Goal: Find specific page/section: Find specific page/section

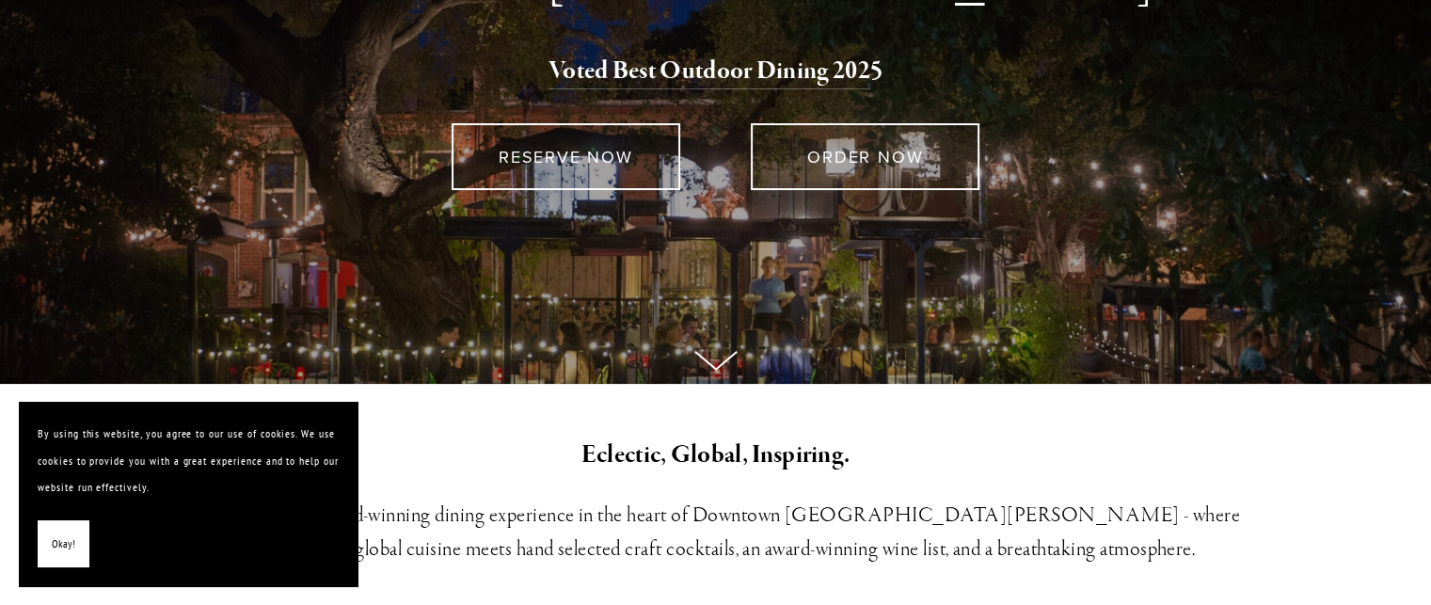
scroll to position [267, 0]
click at [40, 546] on button "Okay!" at bounding box center [64, 544] width 52 height 48
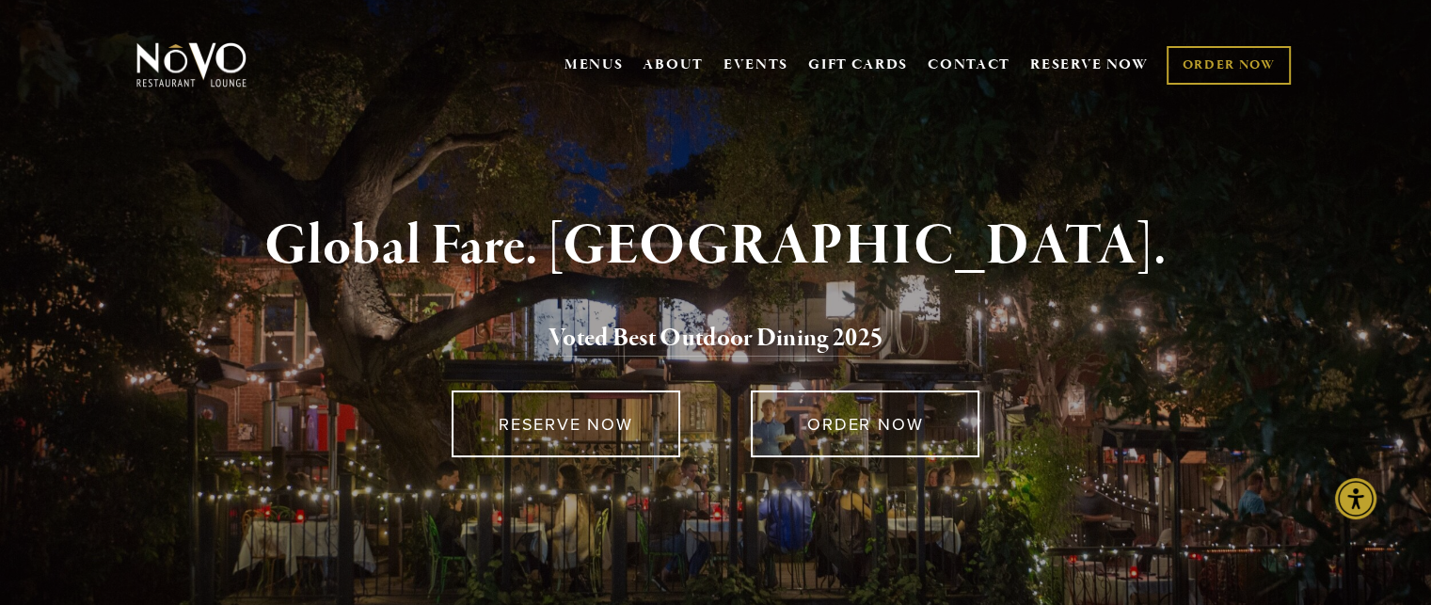
scroll to position [0, 0]
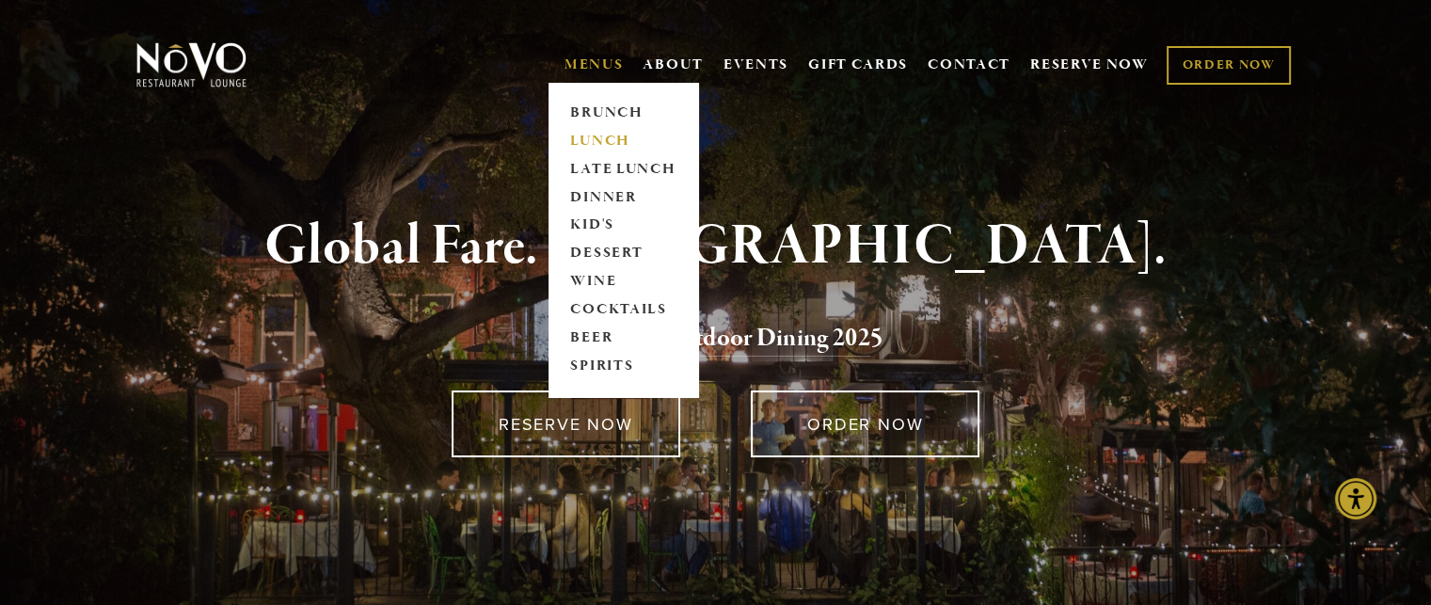
click at [603, 131] on link "LUNCH" at bounding box center [623, 141] width 118 height 28
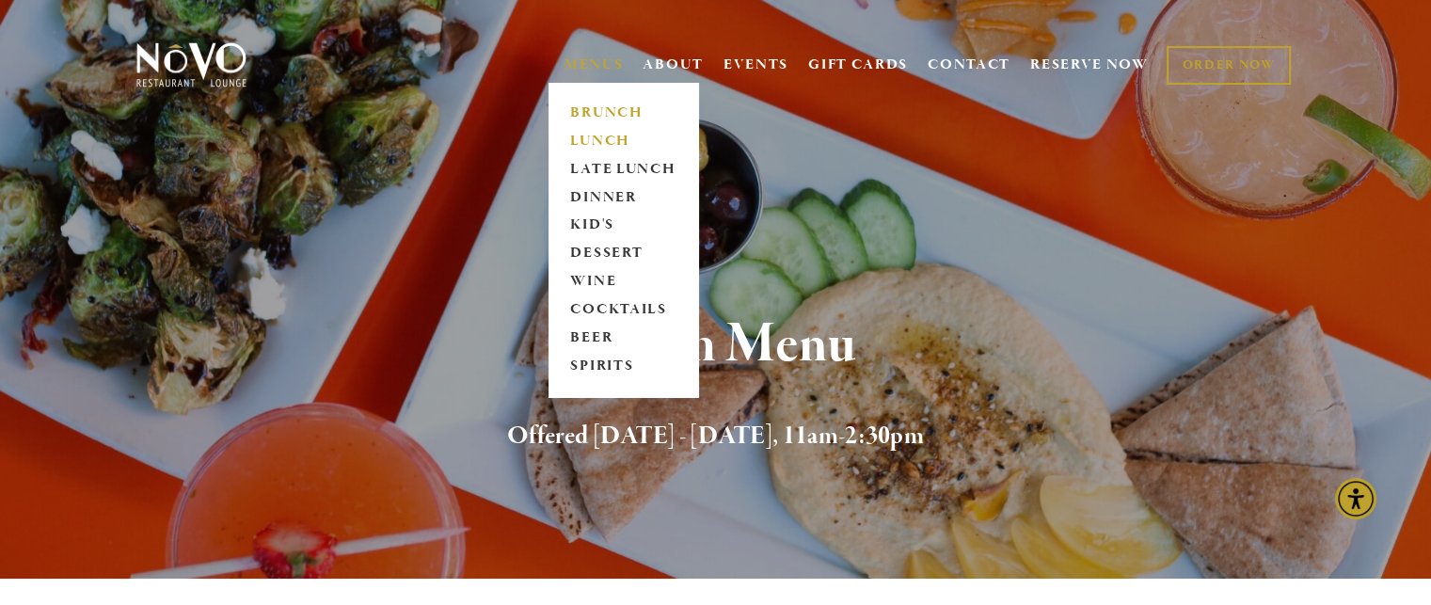
click at [610, 110] on link "BRUNCH" at bounding box center [623, 113] width 118 height 28
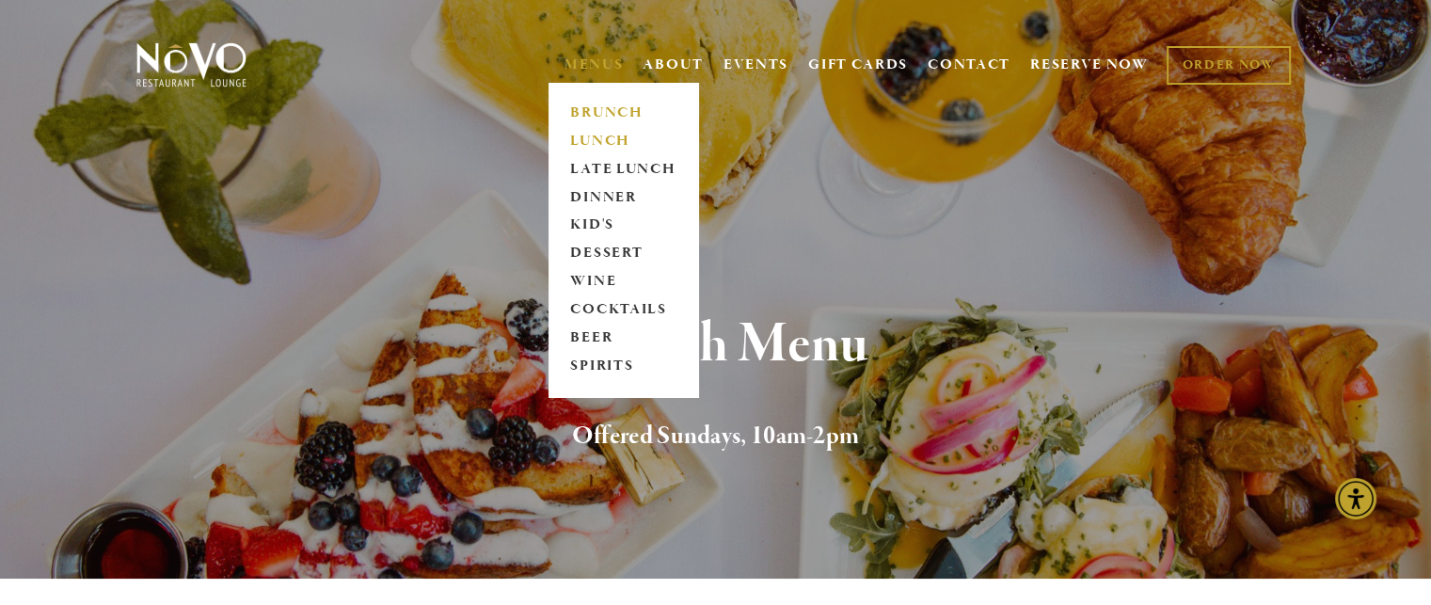
click at [579, 135] on link "LUNCH" at bounding box center [623, 141] width 118 height 28
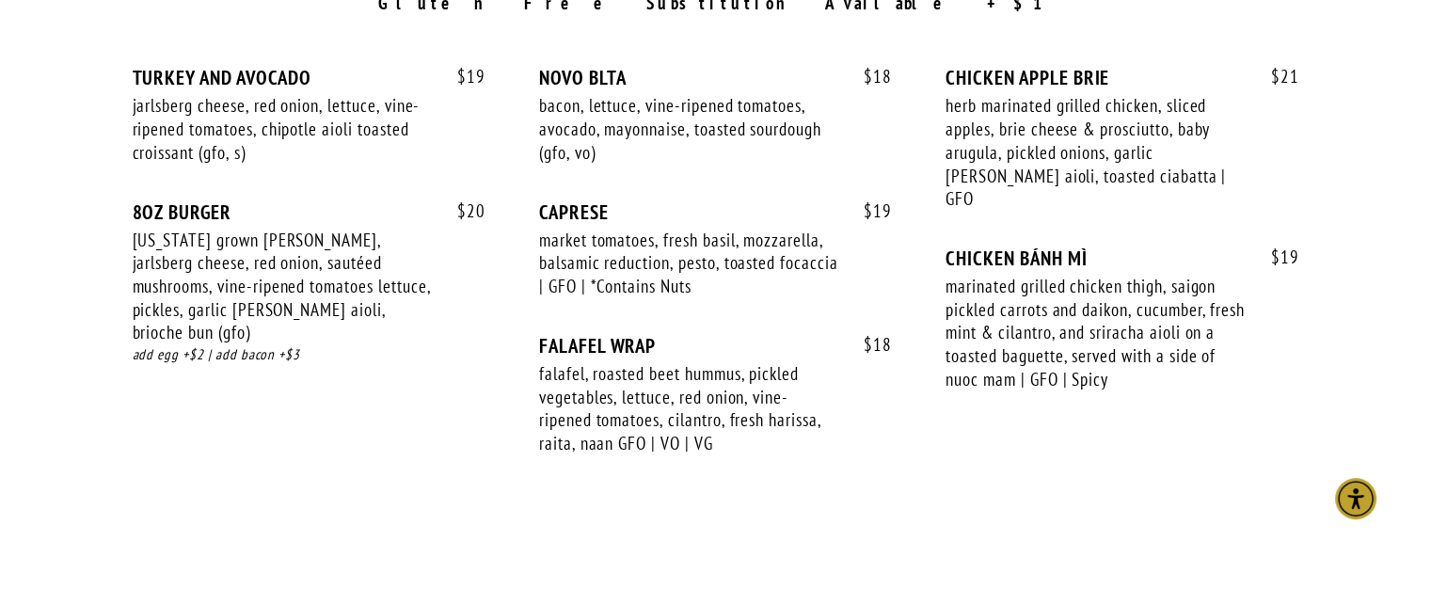
scroll to position [2717, 0]
